Goal: Task Accomplishment & Management: Manage account settings

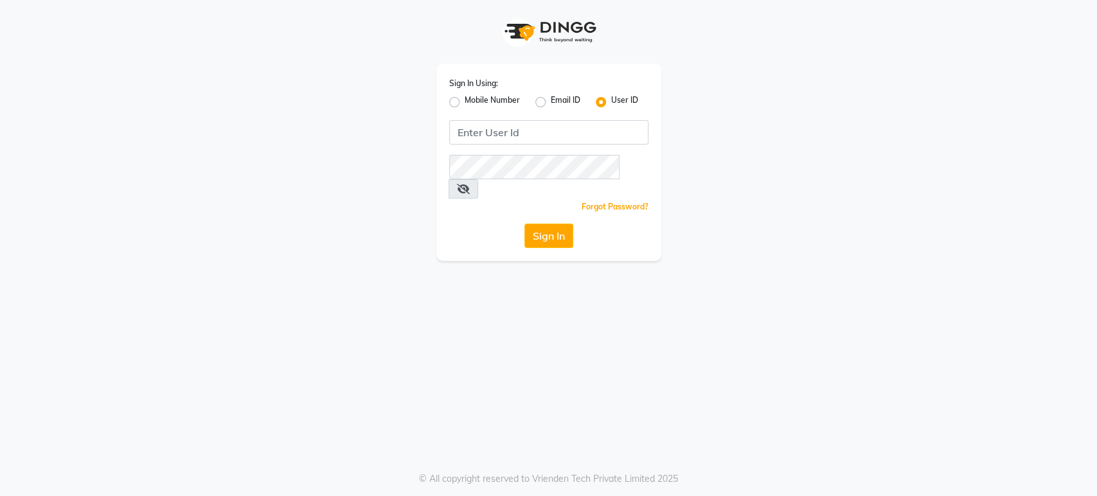
click at [465, 102] on label "Mobile Number" at bounding box center [492, 101] width 55 height 15
click at [465, 102] on input "Mobile Number" at bounding box center [469, 98] width 8 height 8
radio input "true"
radio input "false"
click at [465, 103] on label "Mobile Number" at bounding box center [492, 101] width 55 height 15
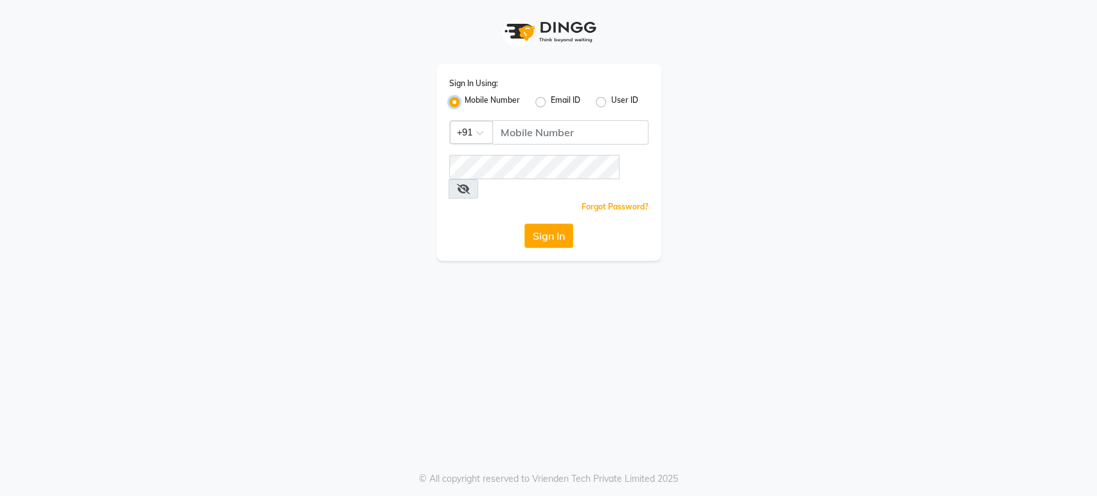
click at [465, 103] on input "Mobile Number" at bounding box center [469, 98] width 8 height 8
click at [523, 135] on input "Username" at bounding box center [570, 132] width 156 height 24
type input "9653677357"
click at [563, 224] on button "Sign In" at bounding box center [549, 236] width 49 height 24
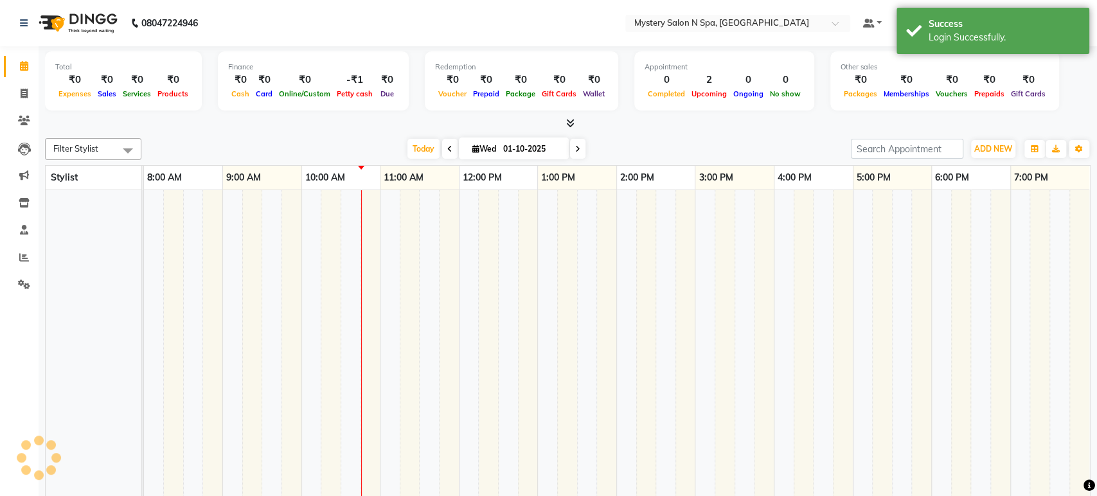
select select "en"
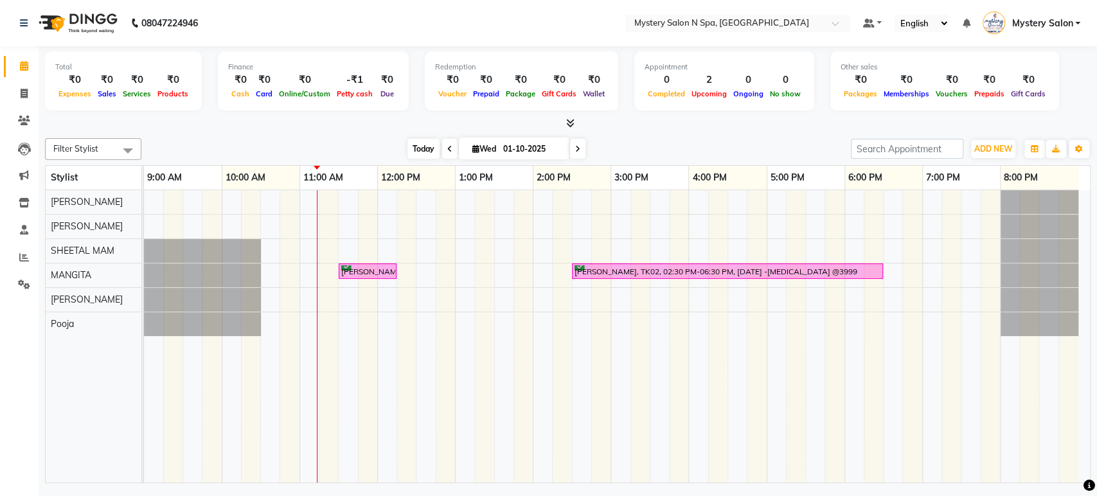
click at [415, 148] on span "Today" at bounding box center [424, 149] width 32 height 20
click at [576, 148] on icon at bounding box center [577, 149] width 5 height 8
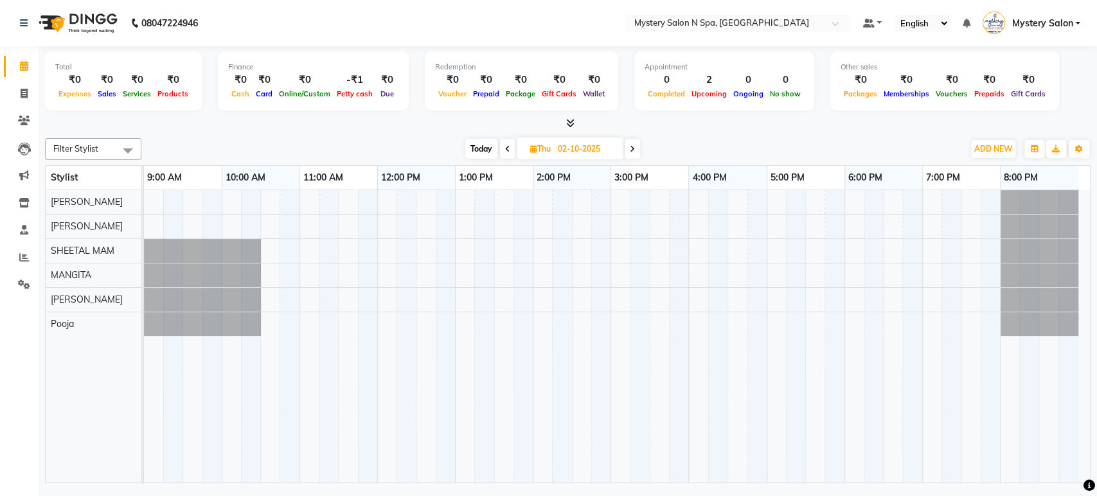
click at [481, 148] on span "Today" at bounding box center [481, 149] width 32 height 20
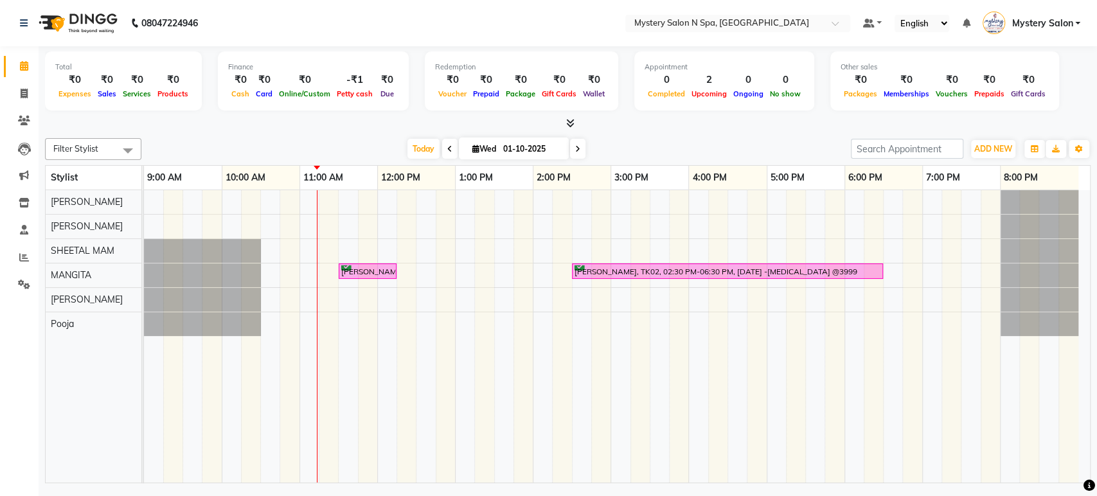
click at [575, 143] on span at bounding box center [577, 149] width 15 height 20
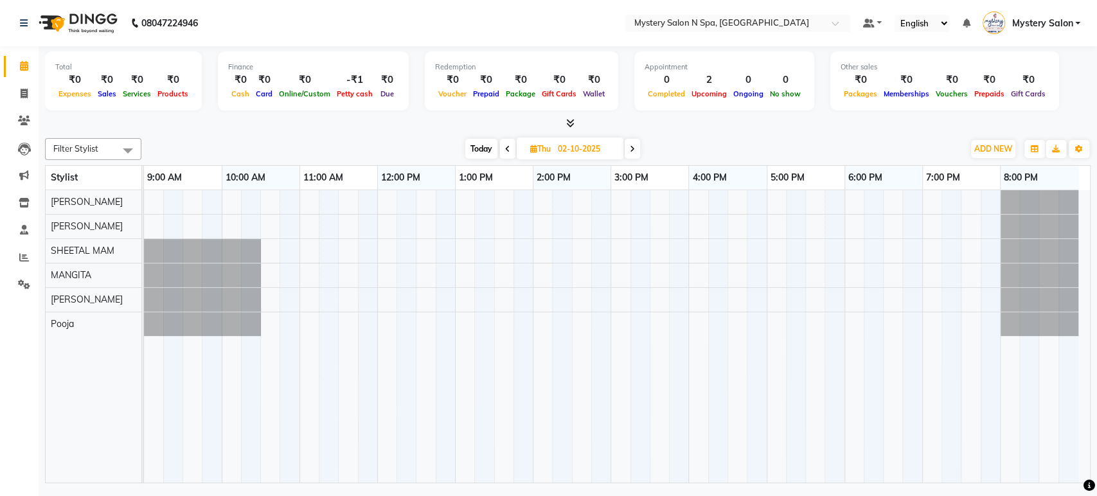
click at [479, 143] on span "Today" at bounding box center [481, 149] width 32 height 20
type input "01-10-2025"
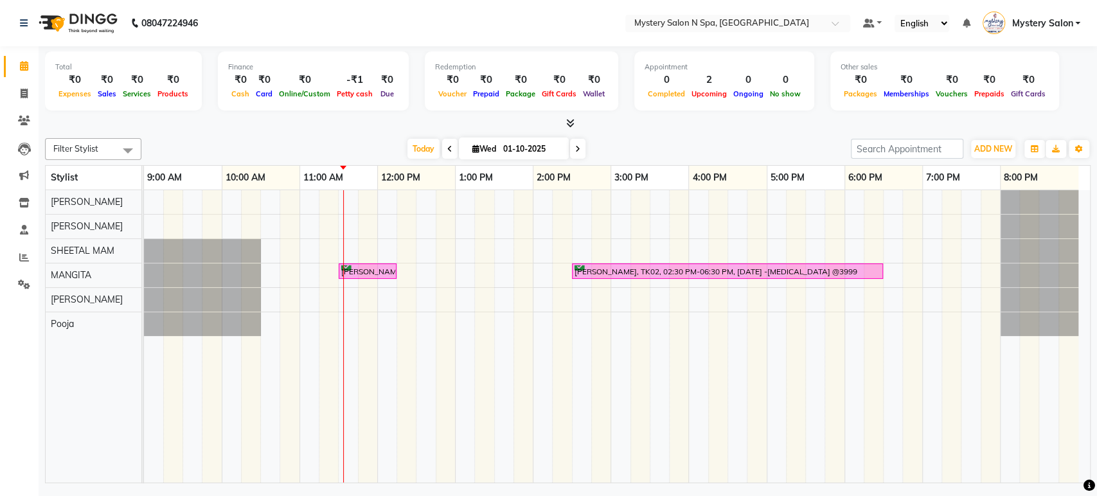
click at [501, 142] on input "01-10-2025" at bounding box center [531, 148] width 64 height 19
select select "10"
select select "2025"
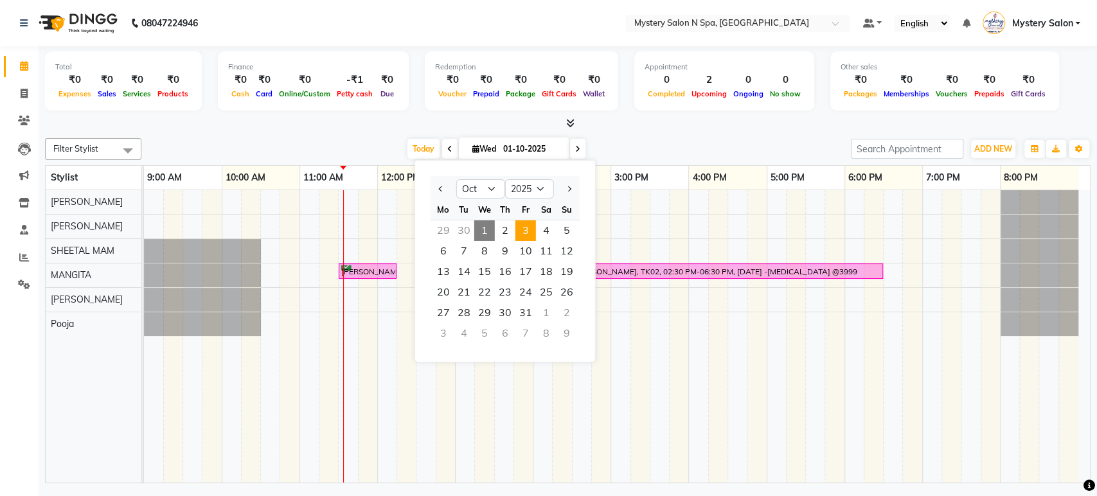
click at [525, 226] on span "3" at bounding box center [526, 230] width 21 height 21
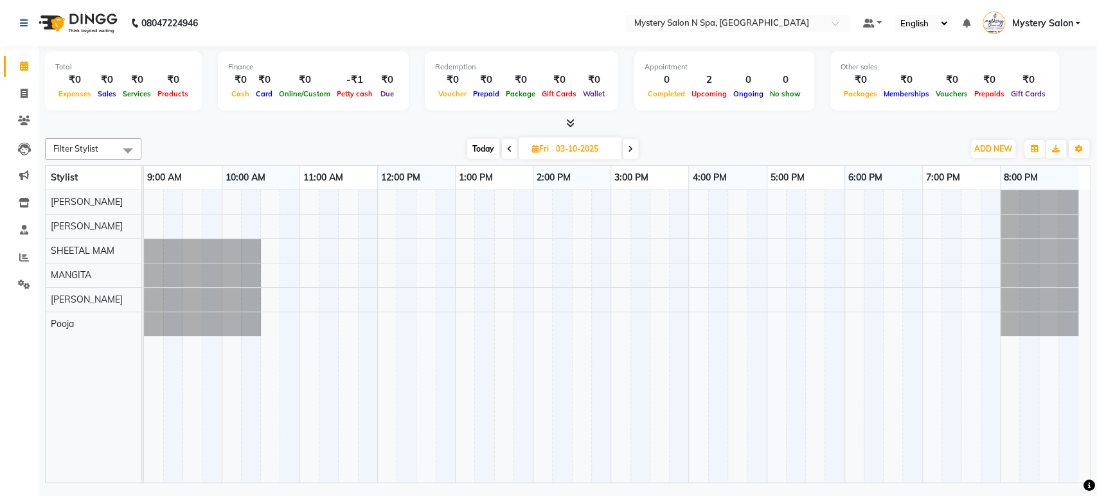
click at [475, 152] on span "Today" at bounding box center [483, 149] width 32 height 20
type input "01-10-2025"
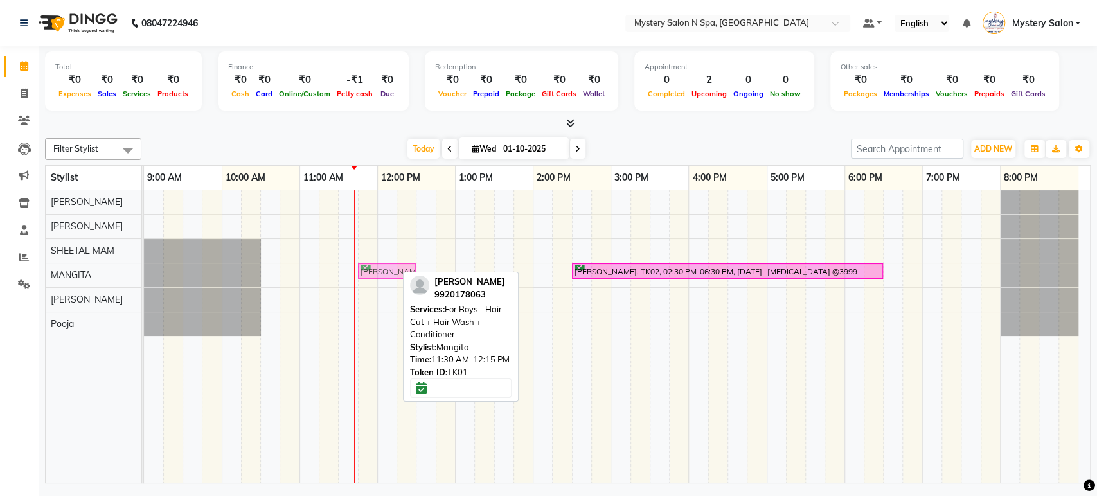
drag, startPoint x: 363, startPoint y: 271, endPoint x: 379, endPoint y: 269, distance: 16.1
click at [144, 269] on div "Brijesh Vora, TK01, 11:30 AM-12:15 PM, For Boys - Hair Cut + Hair Wash + Condit…" at bounding box center [144, 275] width 0 height 22
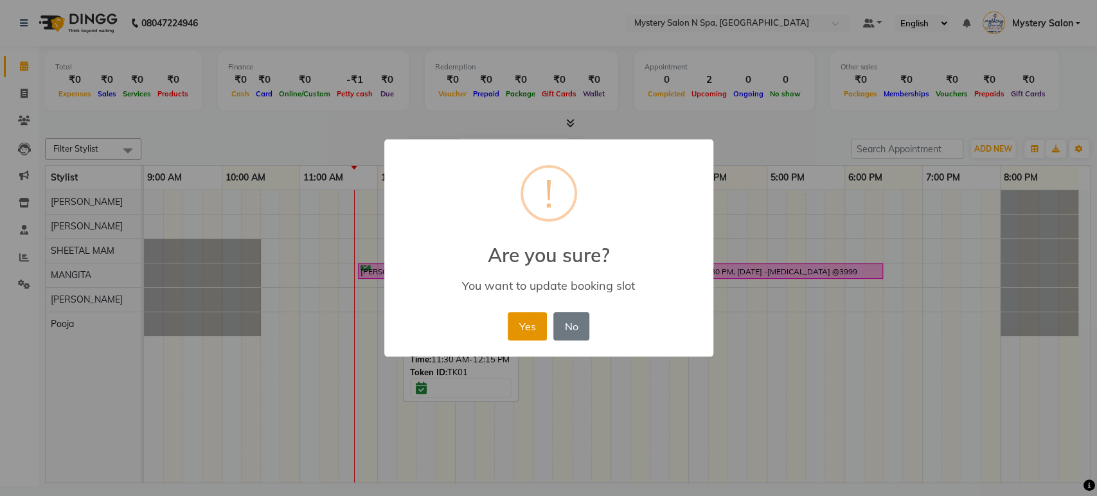
click at [521, 323] on button "Yes" at bounding box center [527, 326] width 39 height 28
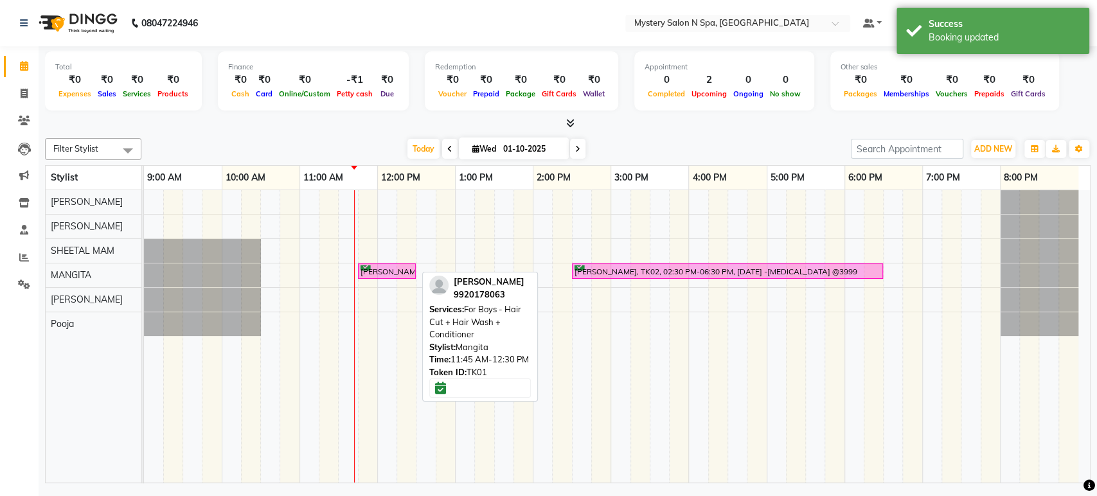
click at [380, 269] on div "[PERSON_NAME], TK01, 11:45 AM-12:30 PM, For Boys - Hair Cut + Hair Wash + Condi…" at bounding box center [386, 271] width 55 height 12
select select "6"
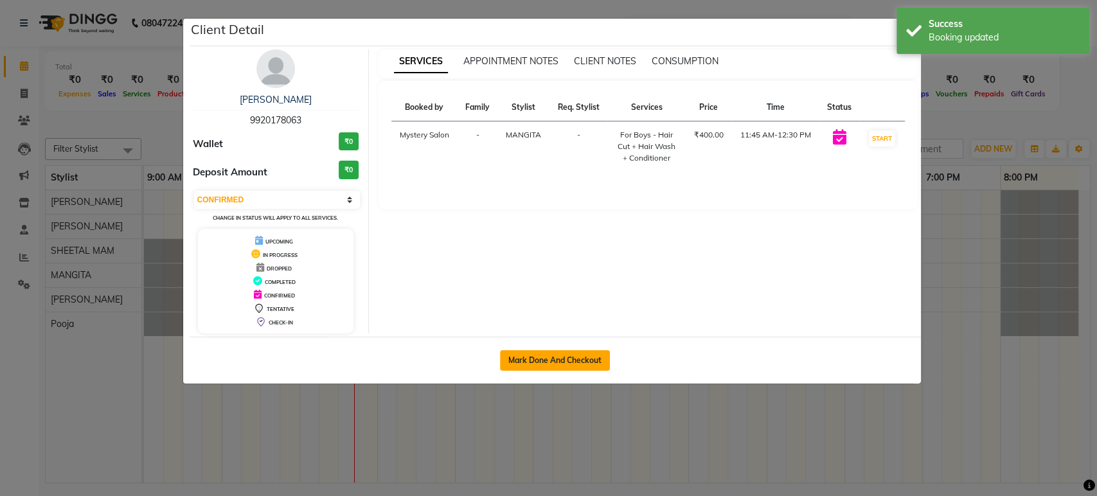
click at [526, 359] on button "Mark Done And Checkout" at bounding box center [555, 360] width 110 height 21
select select "service"
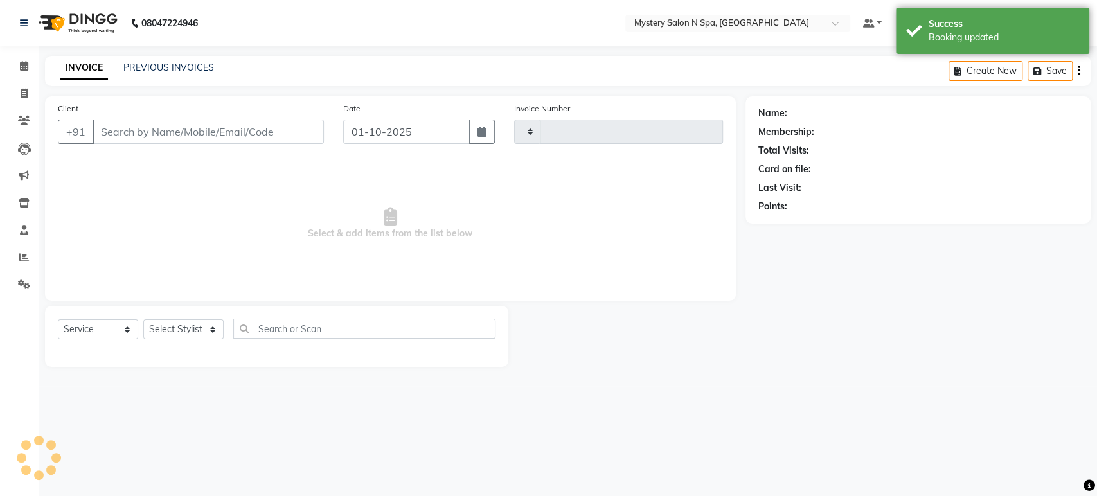
type input "0725"
select select "142"
type input "9920178063"
select select "23857"
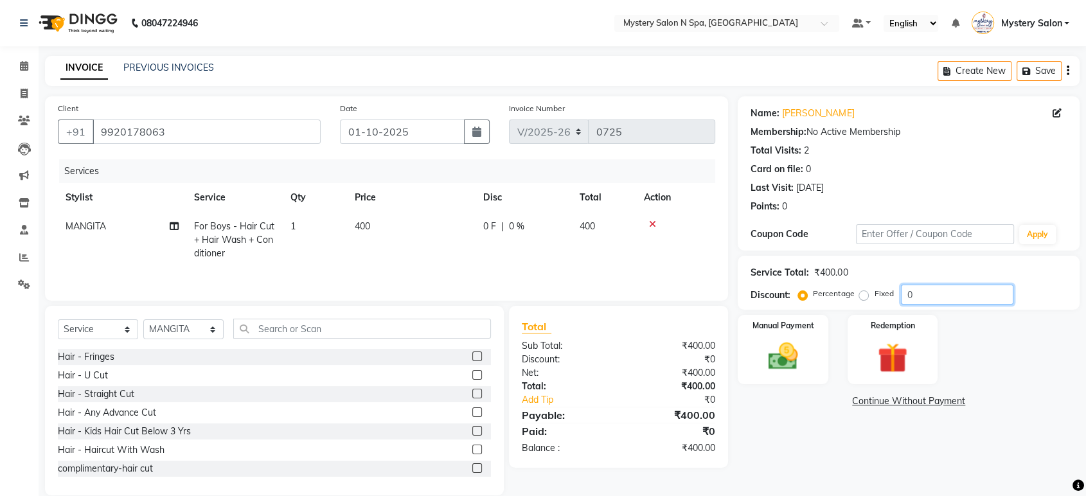
click at [935, 298] on input "0" at bounding box center [957, 295] width 112 height 20
select select "142"
select select "service"
select select "23857"
click at [807, 342] on img at bounding box center [783, 356] width 48 height 34
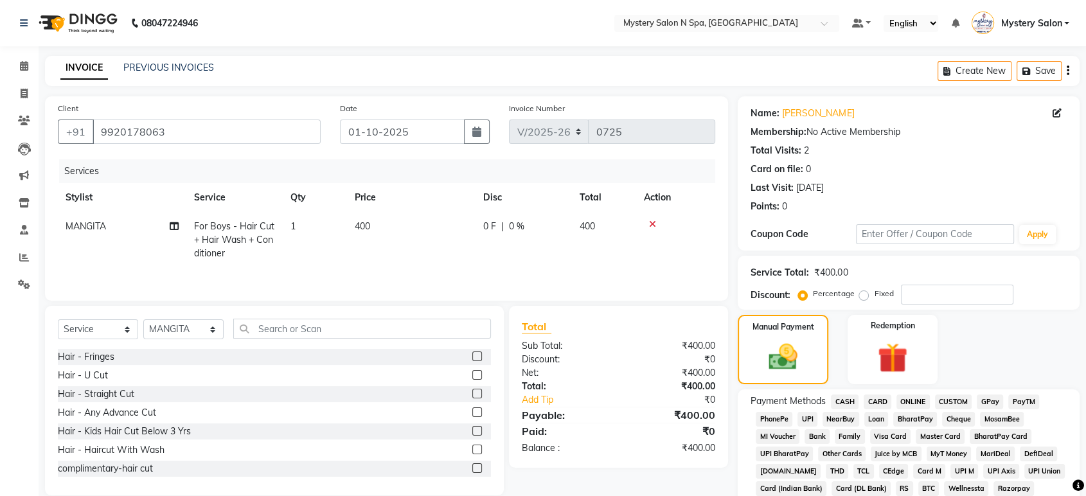
click at [852, 400] on span "CASH" at bounding box center [845, 402] width 28 height 15
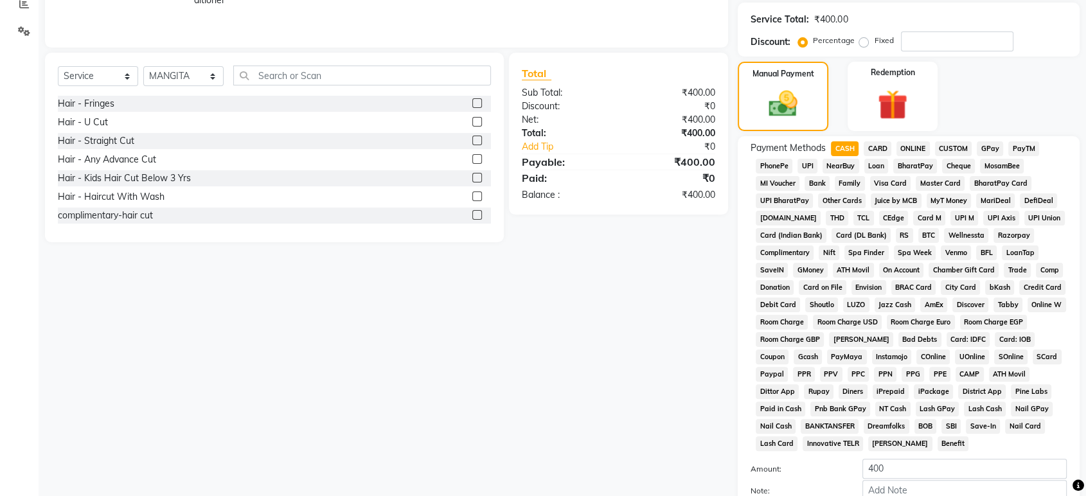
scroll to position [248, 0]
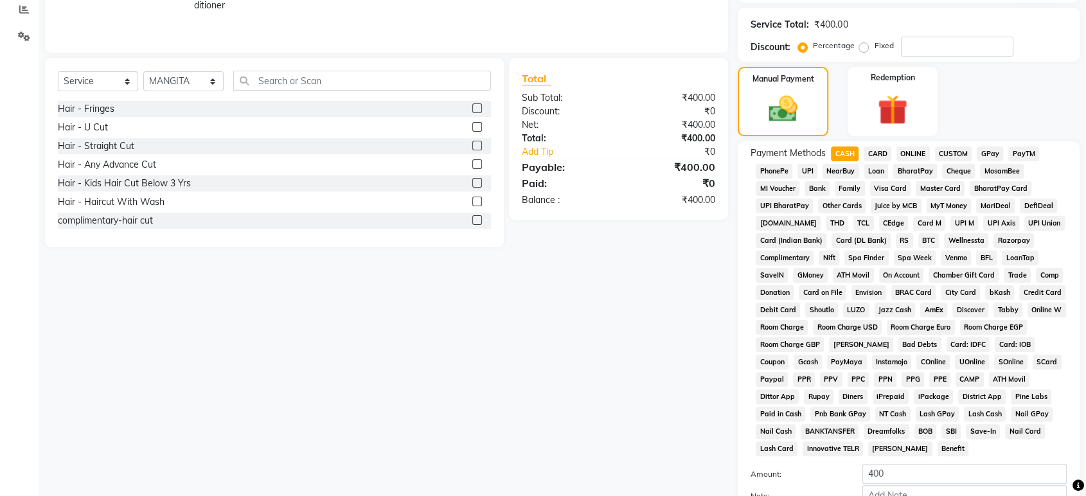
click at [987, 152] on span "GPay" at bounding box center [990, 154] width 26 height 15
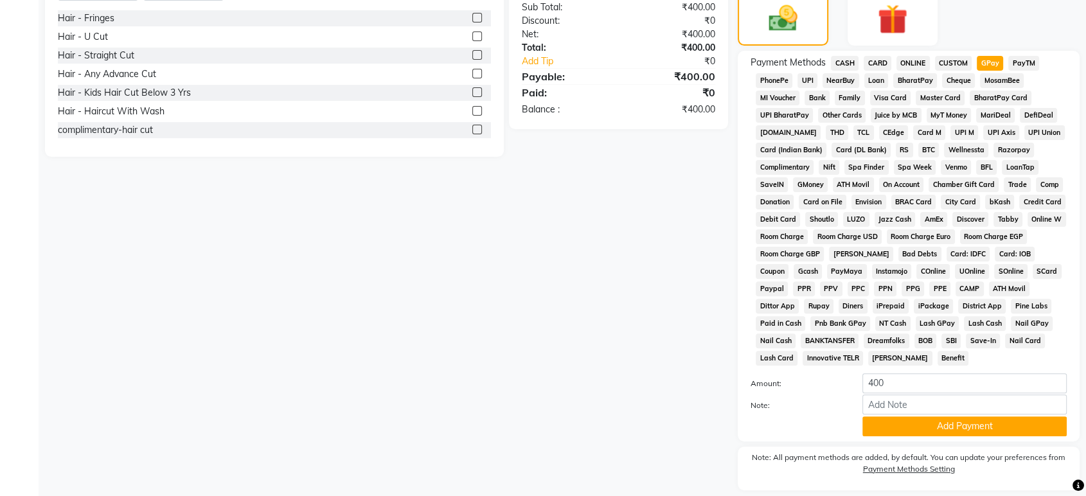
scroll to position [377, 0]
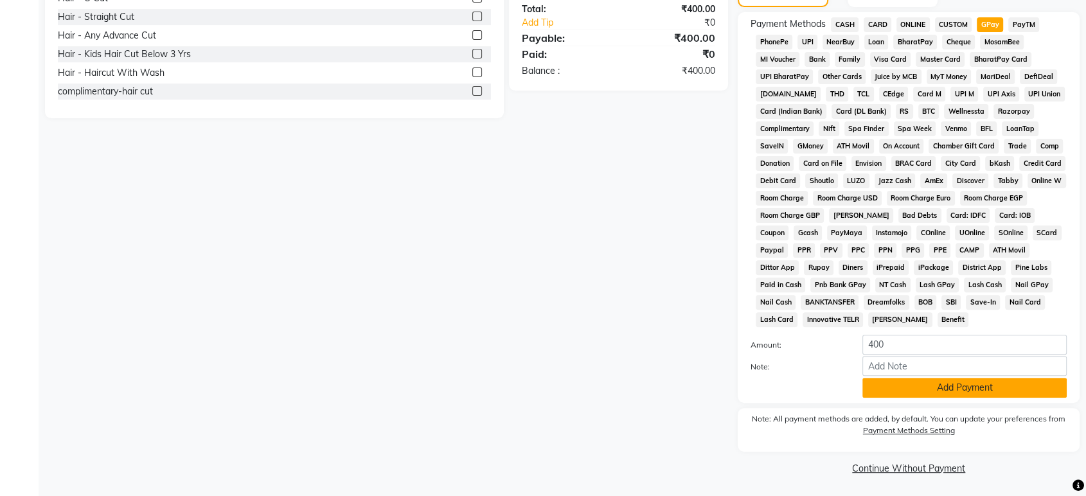
click at [893, 391] on button "Add Payment" at bounding box center [965, 388] width 204 height 20
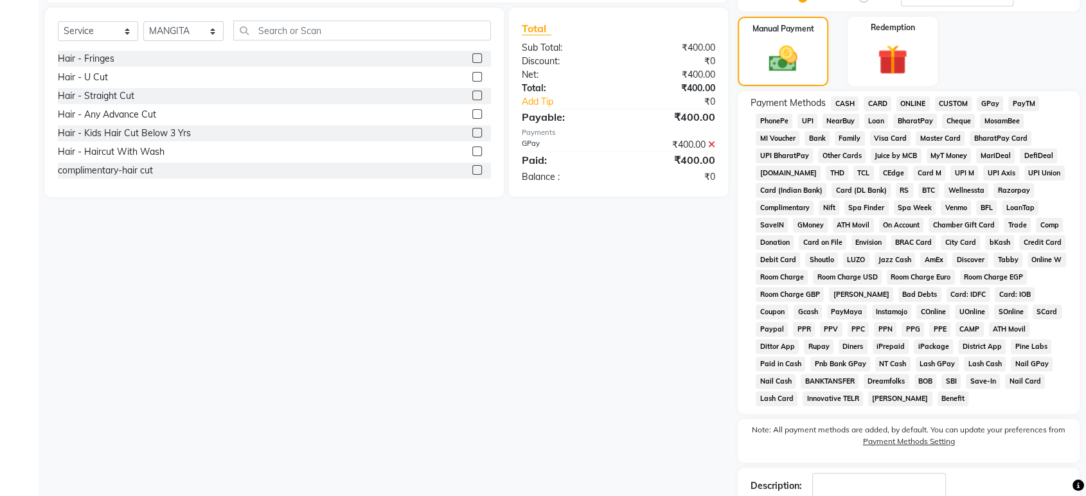
scroll to position [382, 0]
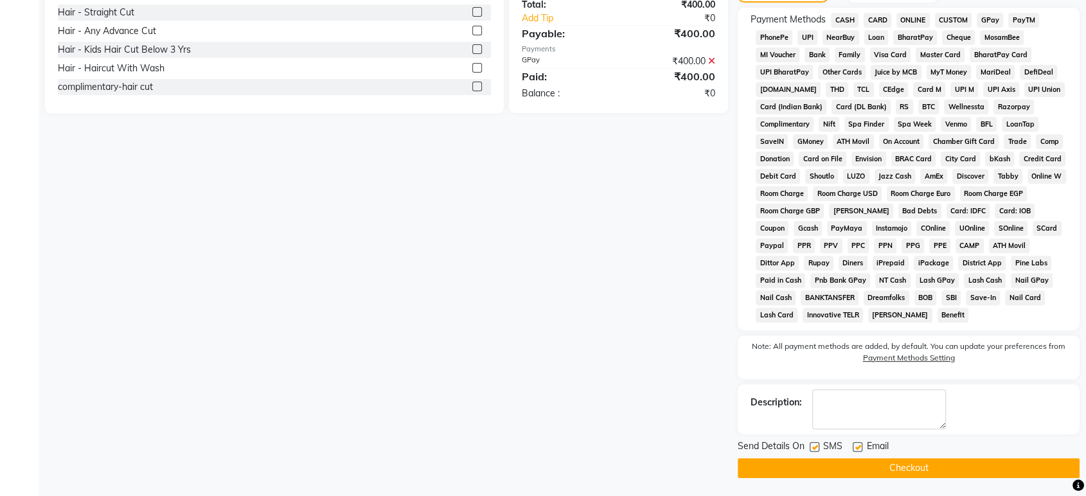
click at [647, 360] on div "Client +91 9920178063 Date 01-10-2025 Invoice Number V/2025 V/2025-26 0725 Serv…" at bounding box center [386, 97] width 703 height 764
click at [937, 467] on button "Checkout" at bounding box center [909, 468] width 342 height 20
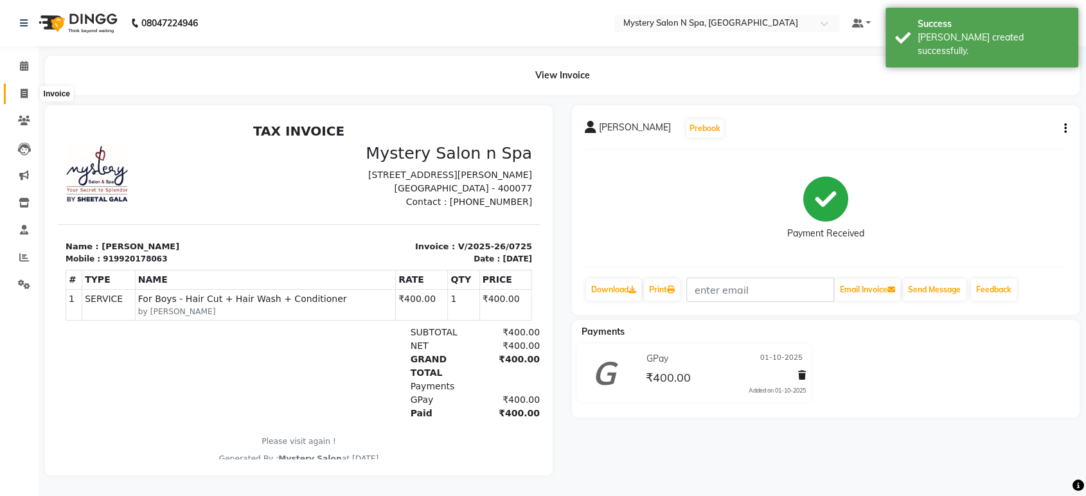
click at [21, 91] on icon at bounding box center [24, 94] width 7 height 10
select select "142"
select select "service"
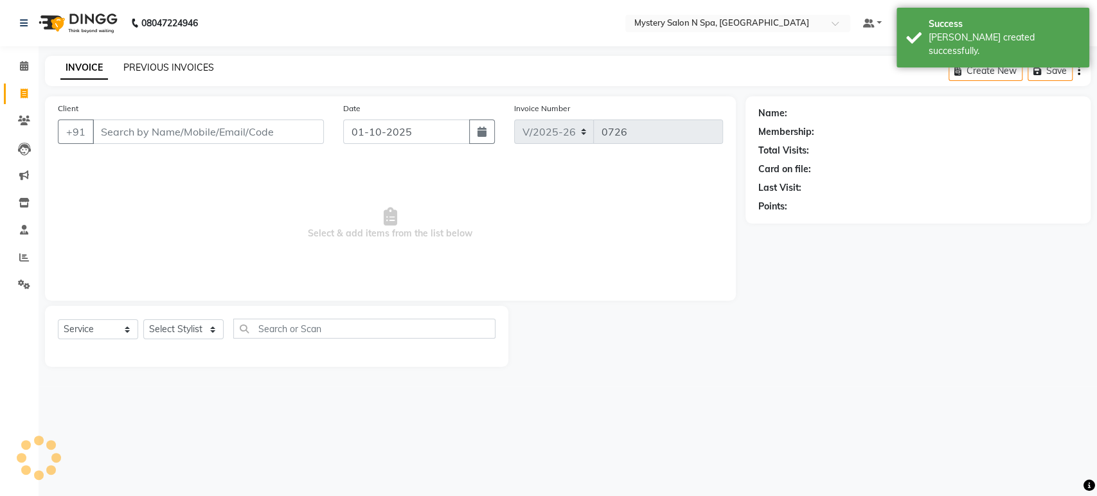
click at [155, 63] on link "PREVIOUS INVOICES" at bounding box center [168, 68] width 91 height 12
